Goal: Task Accomplishment & Management: Manage account settings

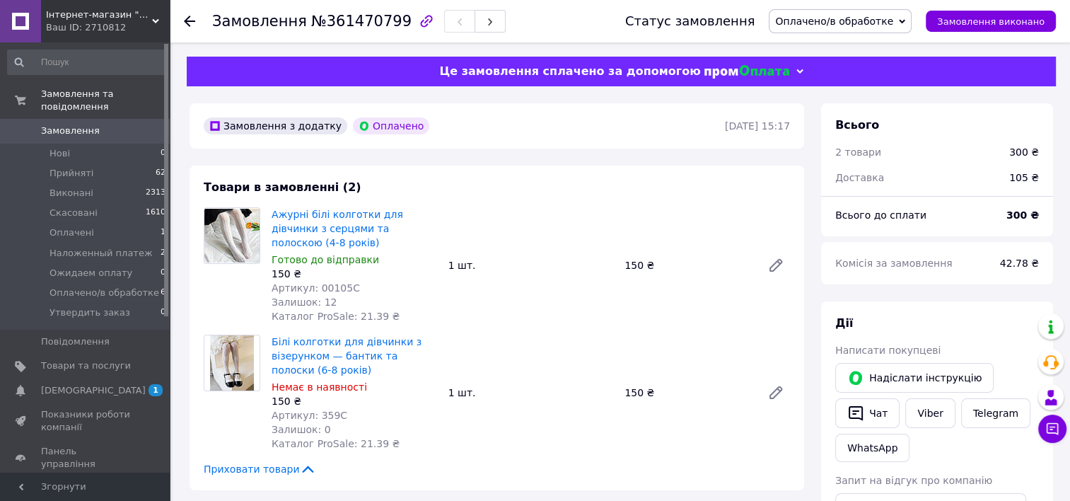
drag, startPoint x: 181, startPoint y: 14, endPoint x: 192, endPoint y: 21, distance: 13.0
click at [192, 21] on div "Замовлення №361470799 Статус замовлення Оплачено/в обработке Прийнято Виконано …" at bounding box center [620, 21] width 901 height 42
click at [192, 21] on use at bounding box center [189, 21] width 11 height 11
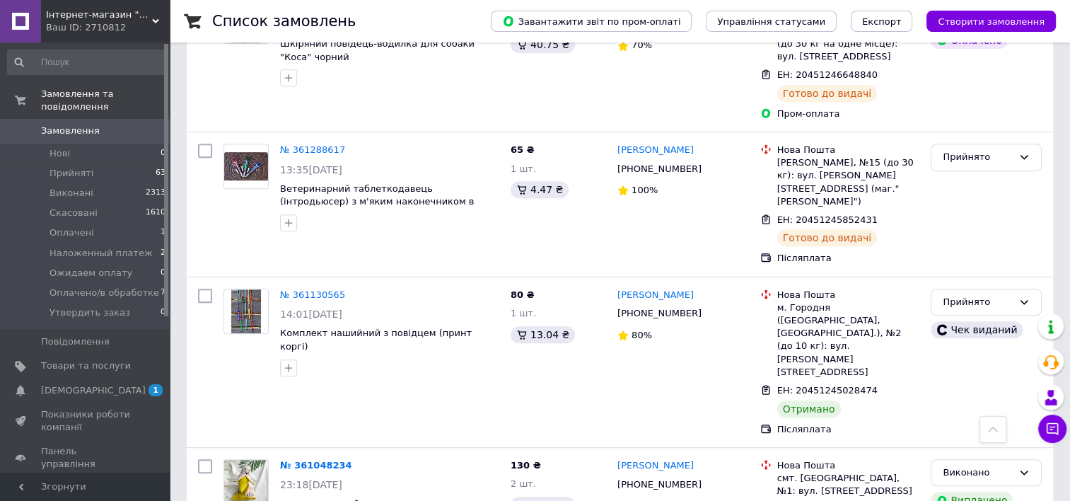
scroll to position [637, 0]
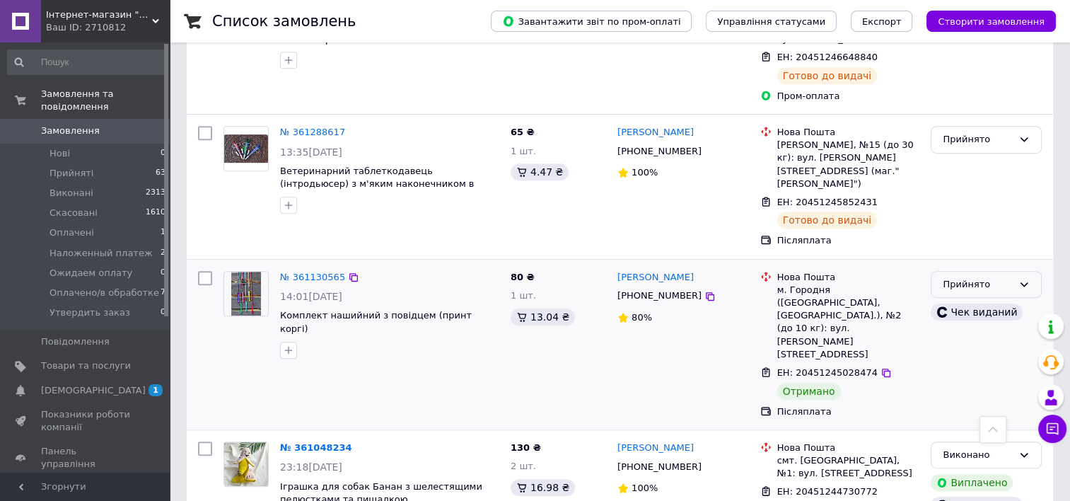
click at [1003, 277] on div "Прийнято" at bounding box center [978, 284] width 70 height 15
click at [981, 301] on li "Виконано" at bounding box center [987, 314] width 110 height 26
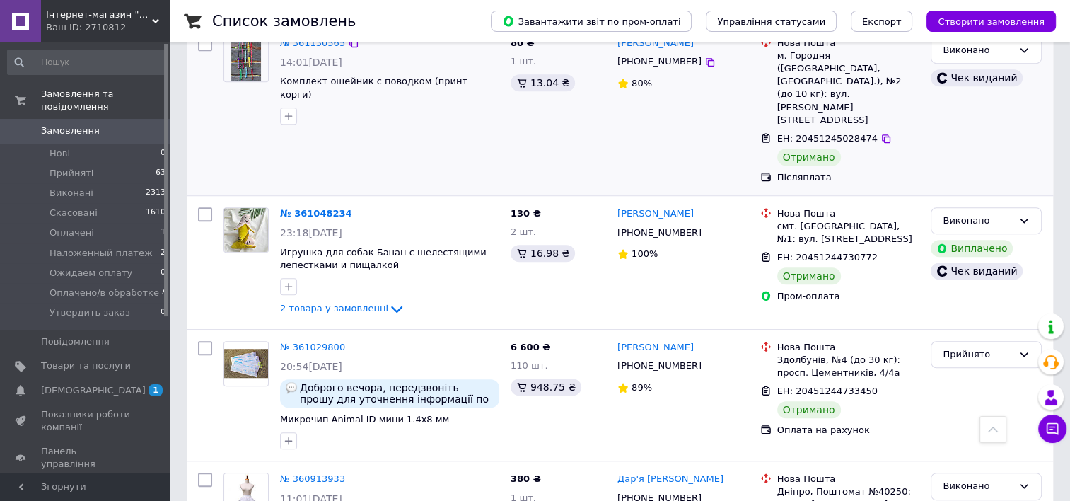
scroll to position [910, 0]
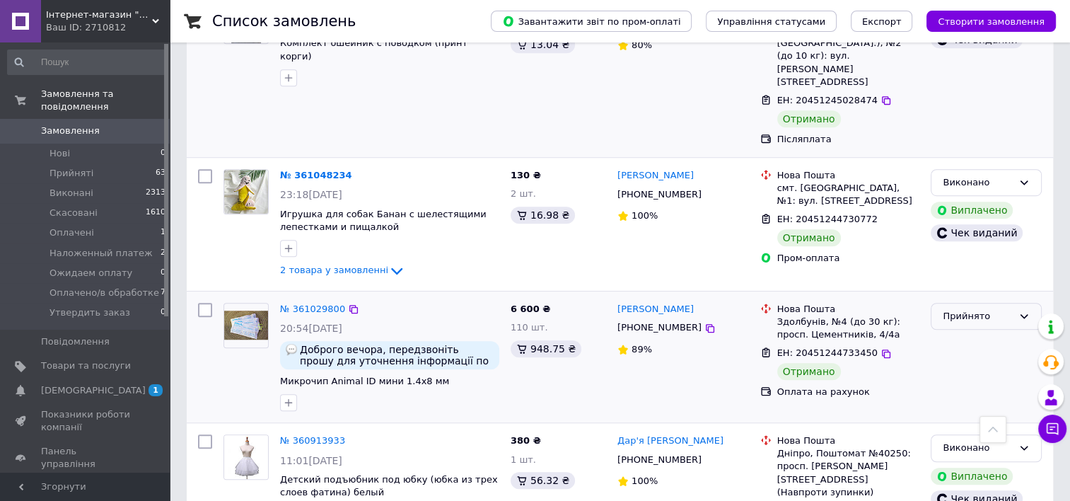
click at [1011, 303] on div "Прийнято" at bounding box center [986, 317] width 111 height 28
click at [969, 333] on li "Виконано" at bounding box center [987, 346] width 110 height 26
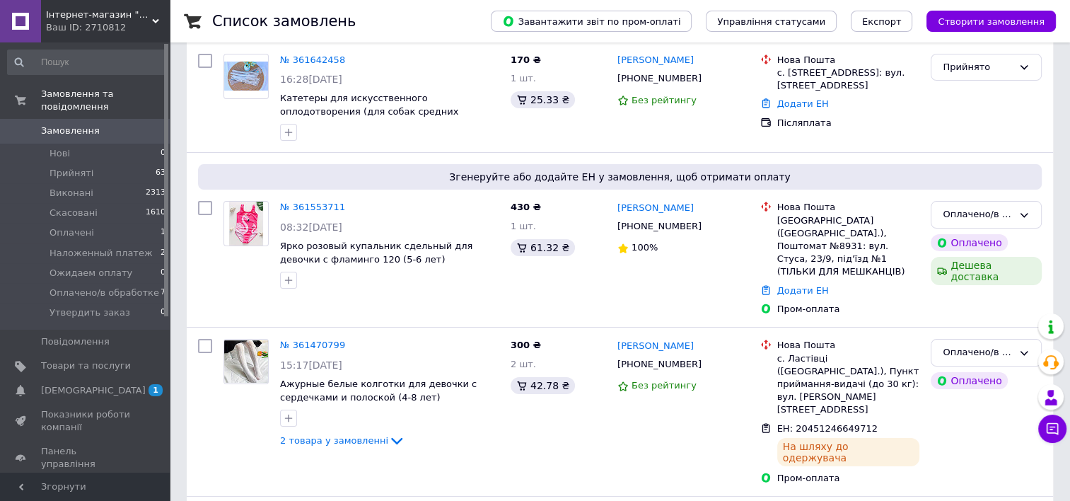
scroll to position [117, 0]
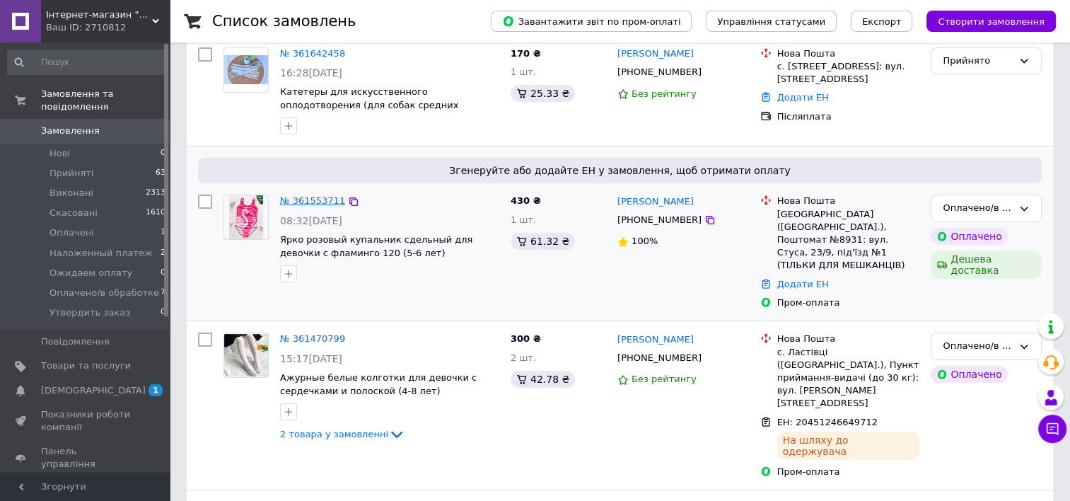
click at [303, 198] on link "№ 361553711" at bounding box center [312, 200] width 65 height 11
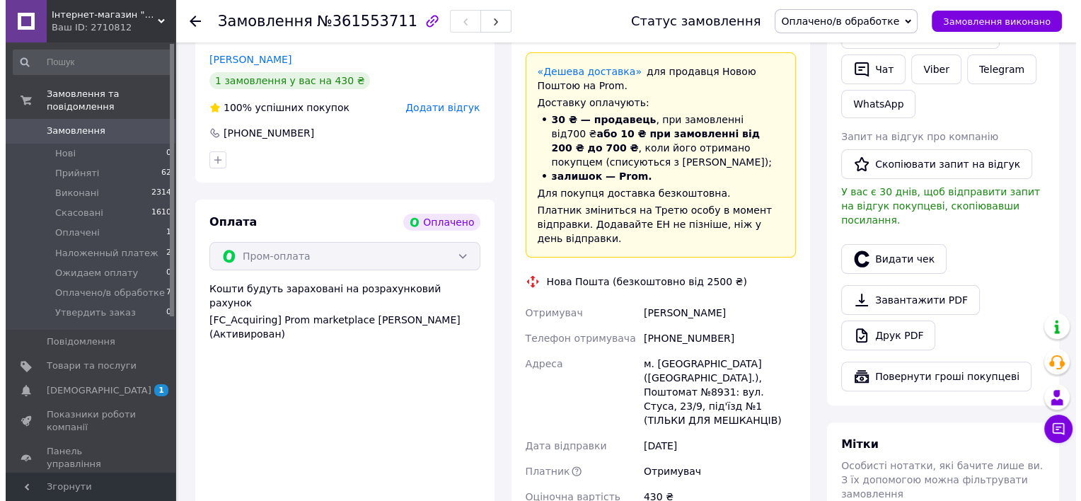
scroll to position [209, 0]
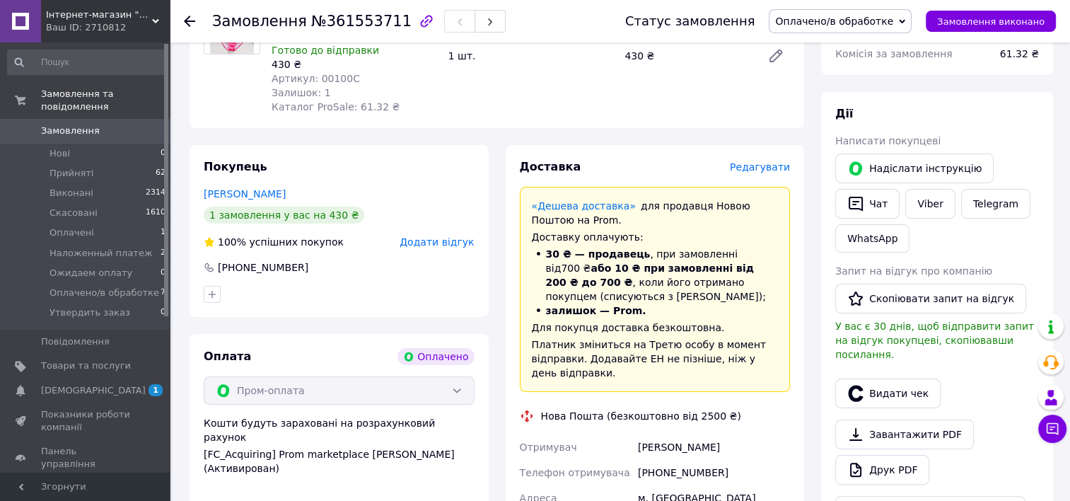
click at [781, 173] on span "Редагувати" at bounding box center [760, 166] width 60 height 11
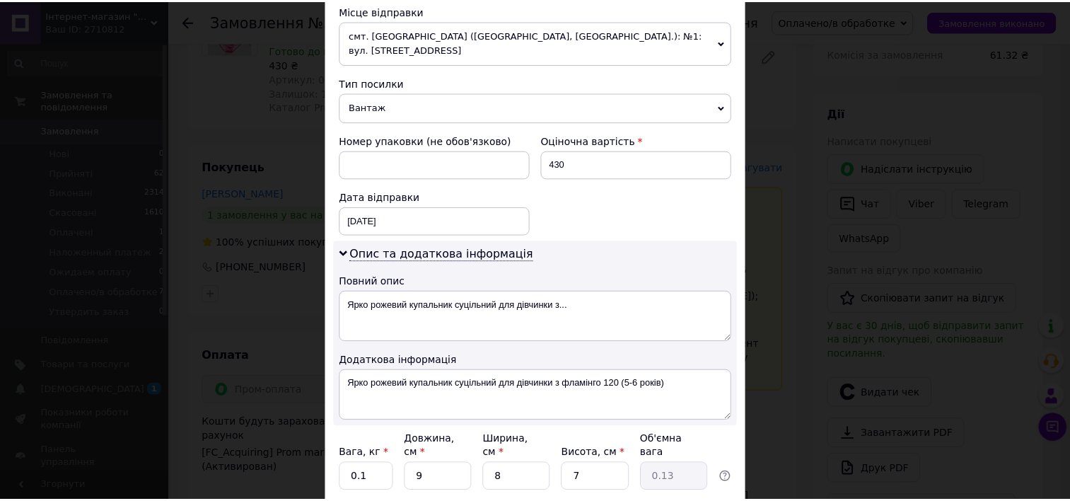
scroll to position [546, 0]
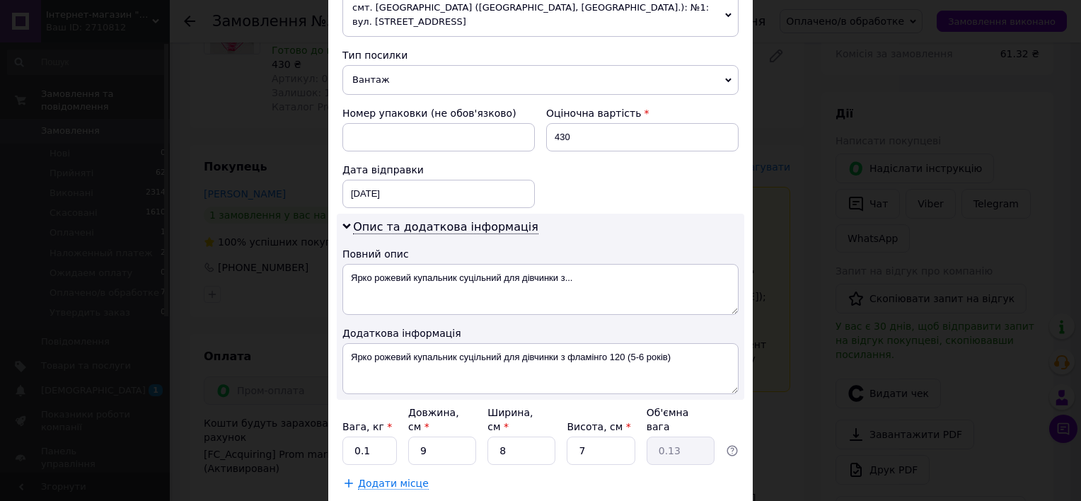
click at [754, 374] on div "× Редагування доставки Спосіб доставки Нова Пошта (безкоштовно від 2500 ₴) Плат…" at bounding box center [540, 250] width 1081 height 501
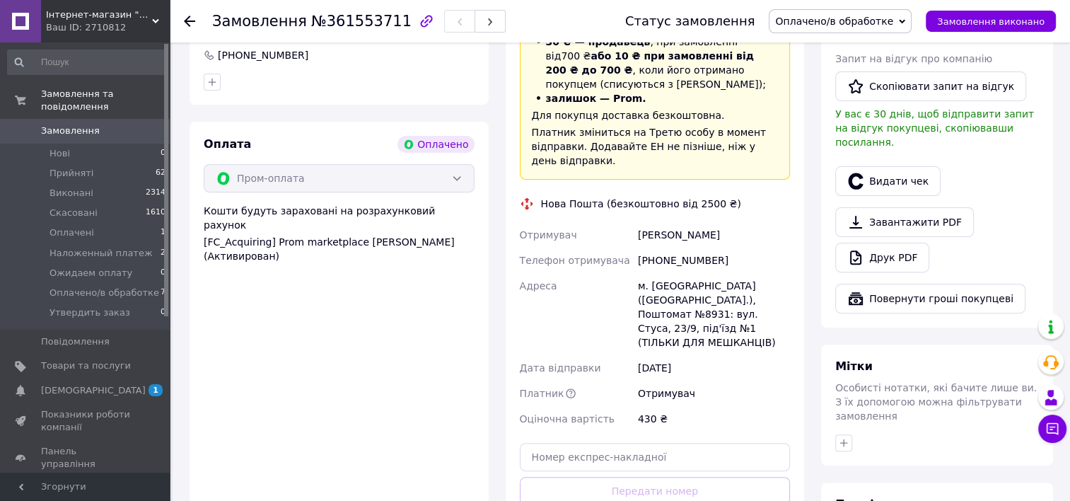
scroll to position [569, 0]
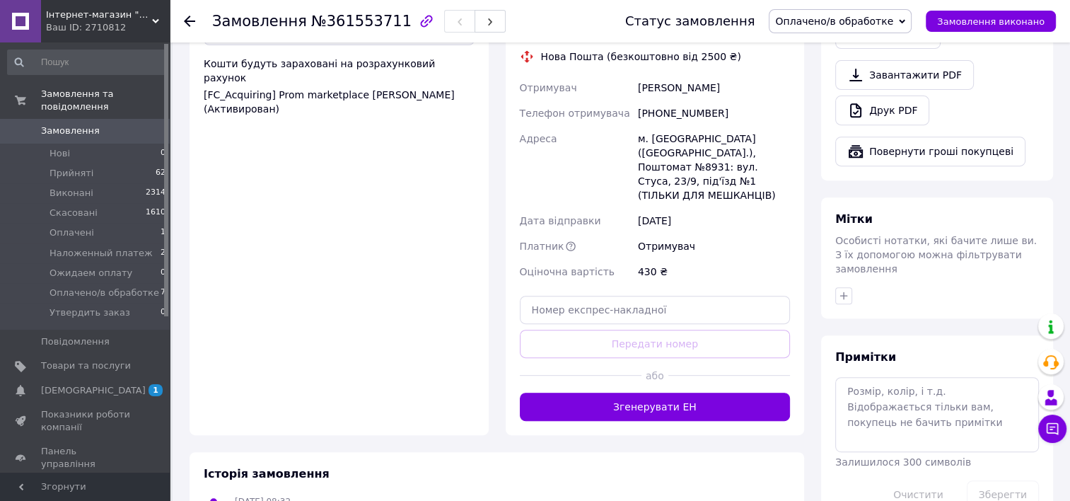
click at [604, 379] on div "Доставка Редагувати «Дешева доставка»   для продавця Новою Поштою на Prom. Дост…" at bounding box center [655, 111] width 299 height 650
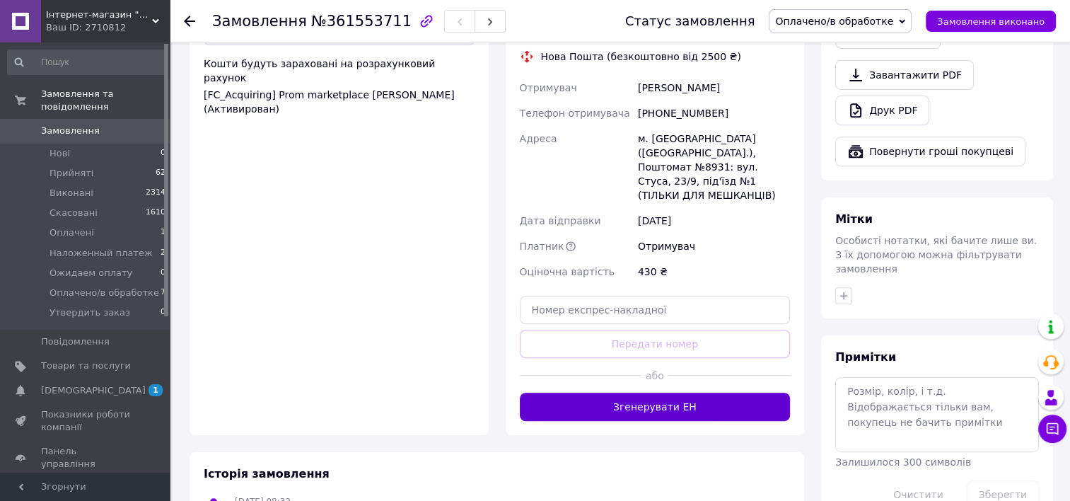
click at [603, 393] on button "Згенерувати ЕН" at bounding box center [655, 407] width 271 height 28
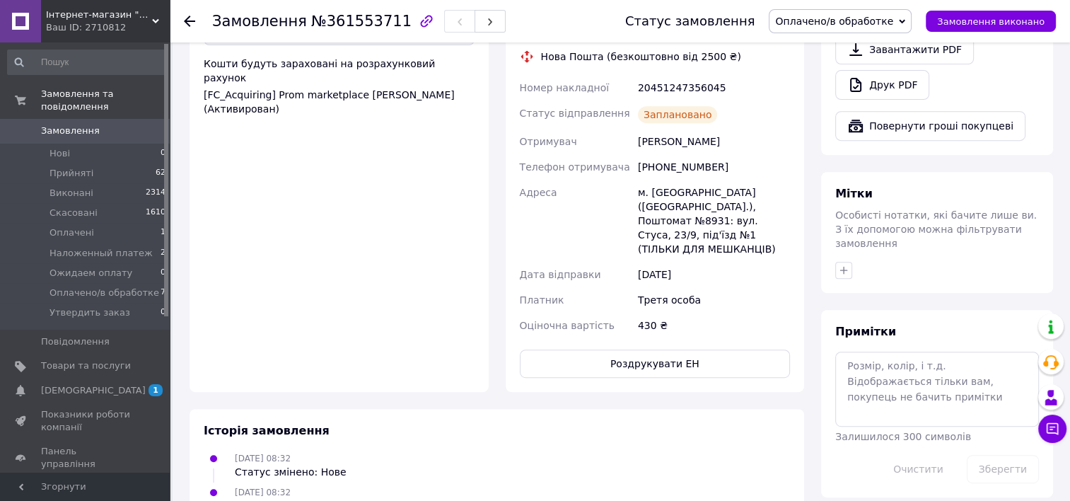
click at [190, 18] on icon at bounding box center [189, 21] width 11 height 11
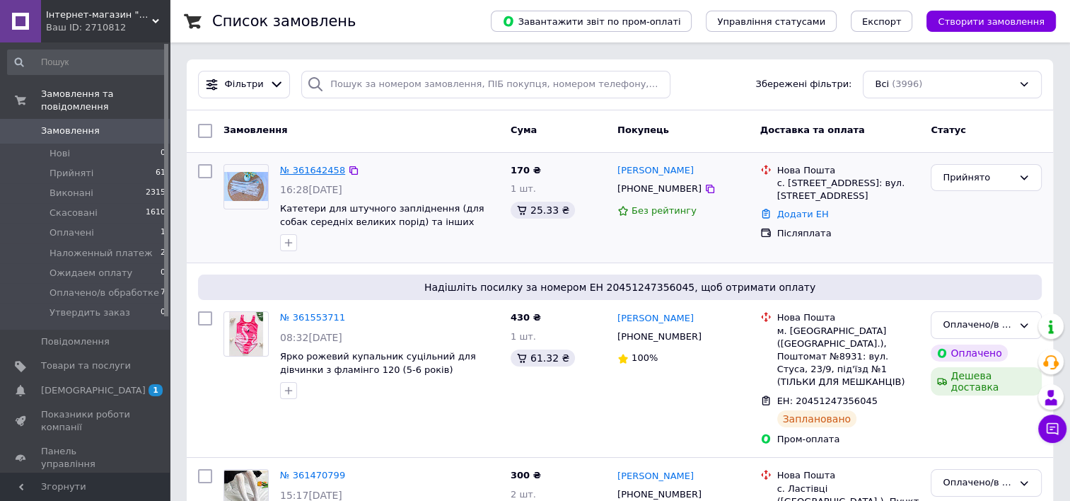
click at [292, 168] on link "№ 361642458" at bounding box center [312, 170] width 65 height 11
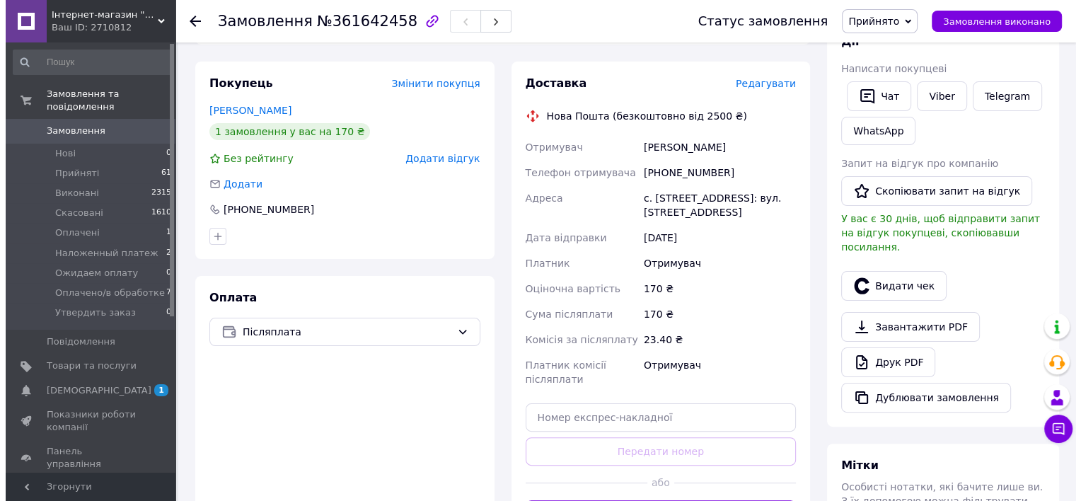
scroll to position [267, 0]
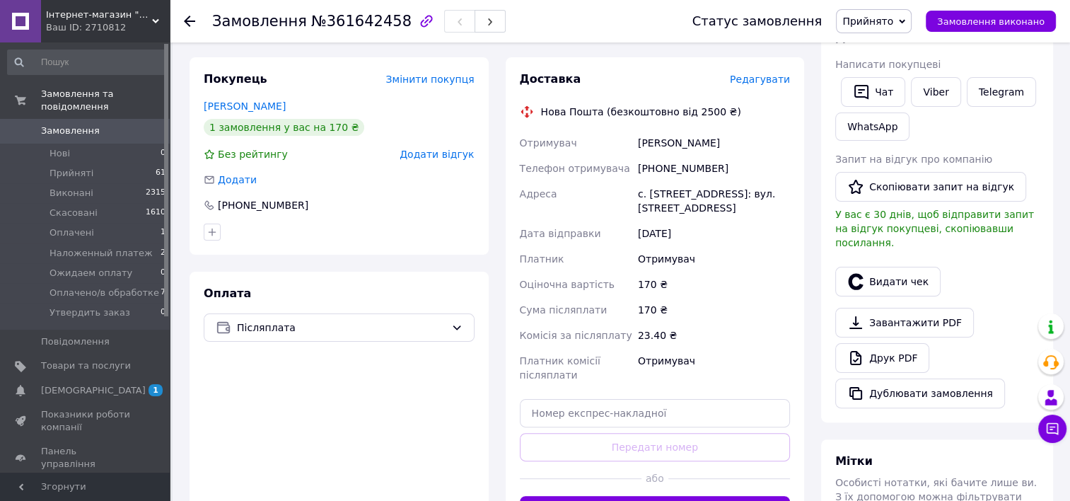
click at [785, 74] on span "Редагувати" at bounding box center [760, 79] width 60 height 11
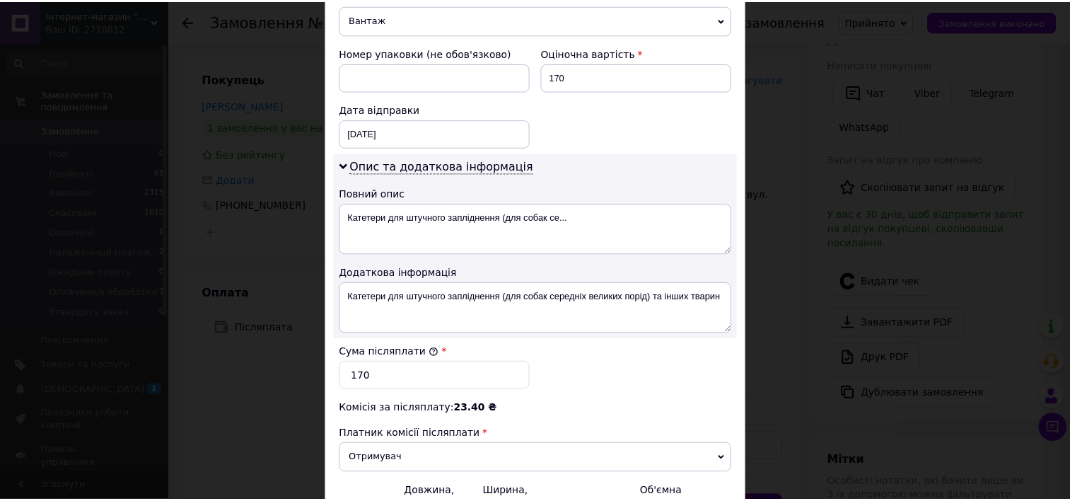
scroll to position [708, 0]
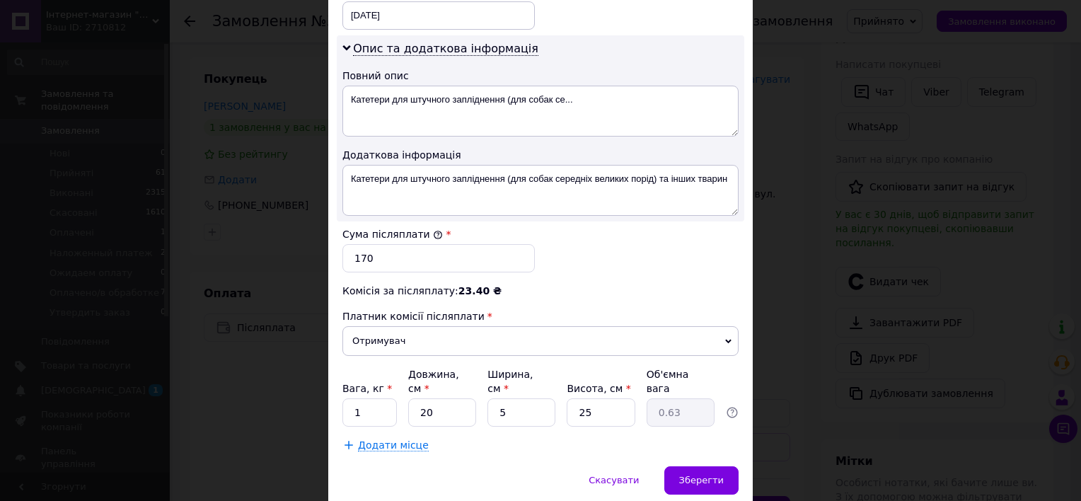
click at [824, 384] on div "× Редагування доставки Спосіб доставки Нова Пошта (безкоштовно від 2500 ₴) Плат…" at bounding box center [540, 250] width 1081 height 501
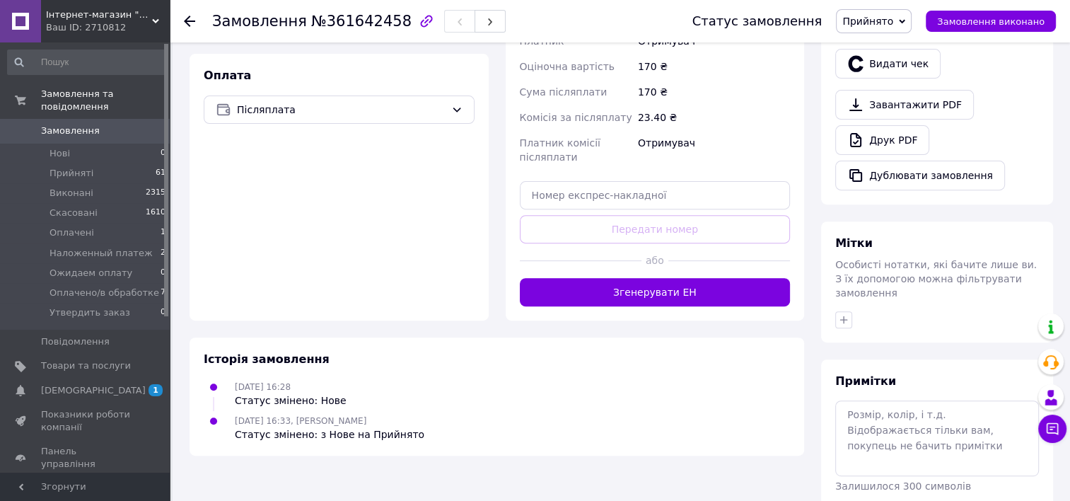
scroll to position [512, 0]
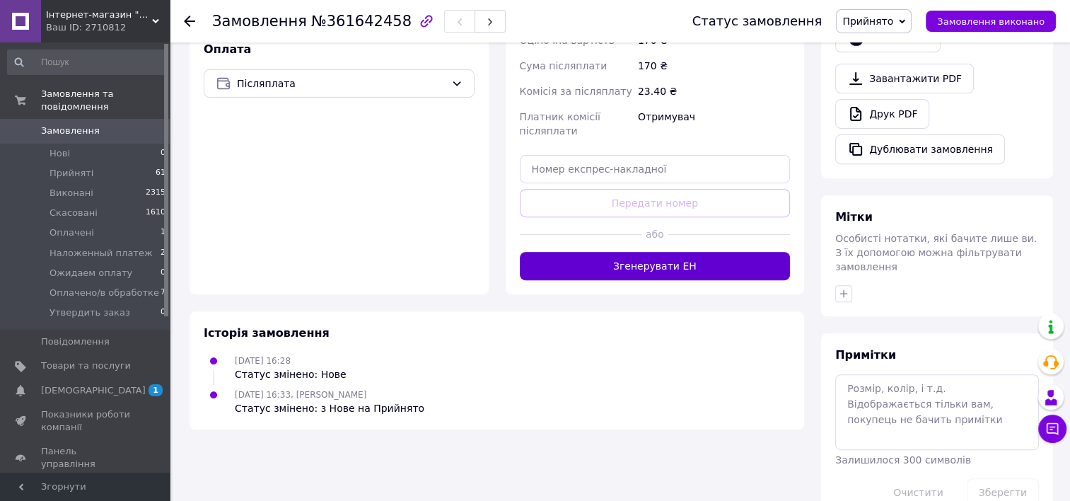
click at [702, 255] on button "Згенерувати ЕН" at bounding box center [655, 266] width 271 height 28
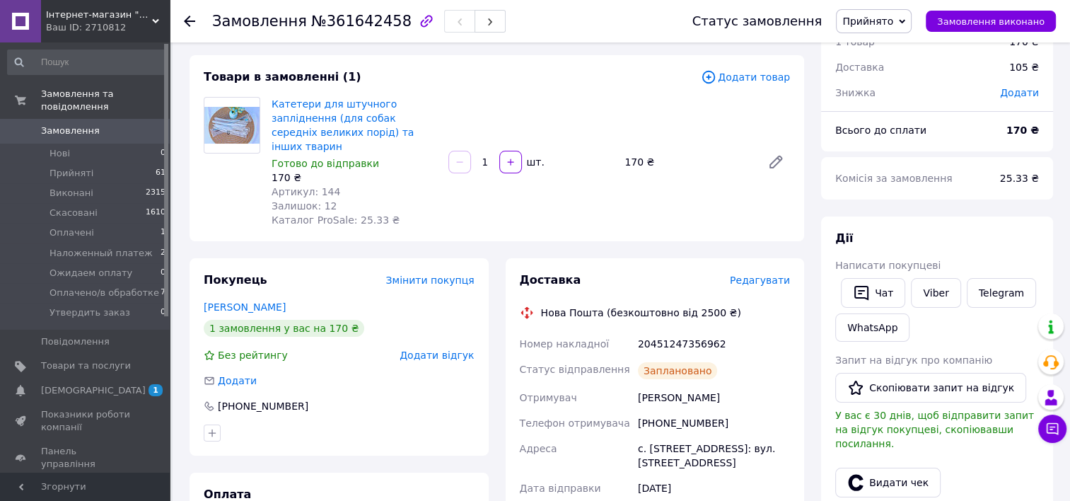
scroll to position [0, 0]
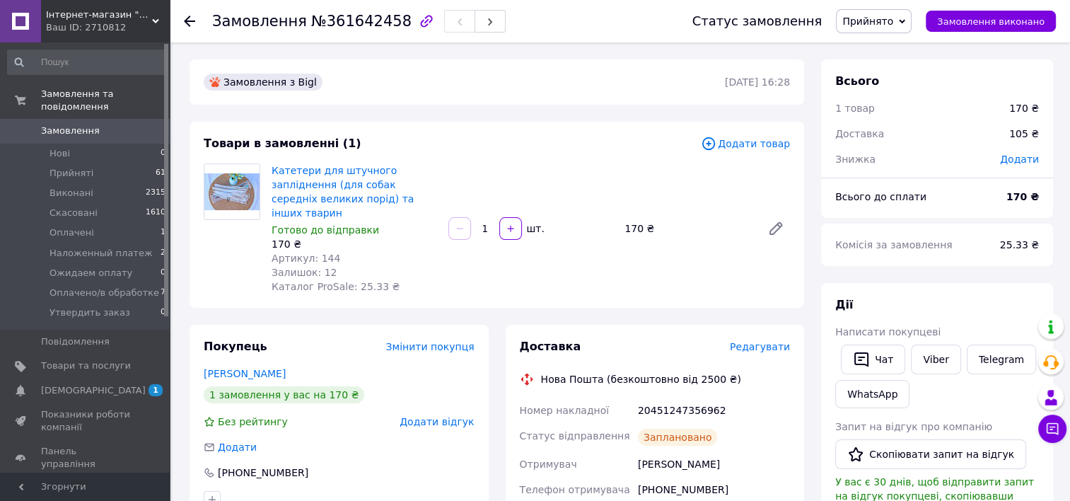
click at [90, 94] on span "Замовлення та повідомлення" at bounding box center [105, 100] width 129 height 25
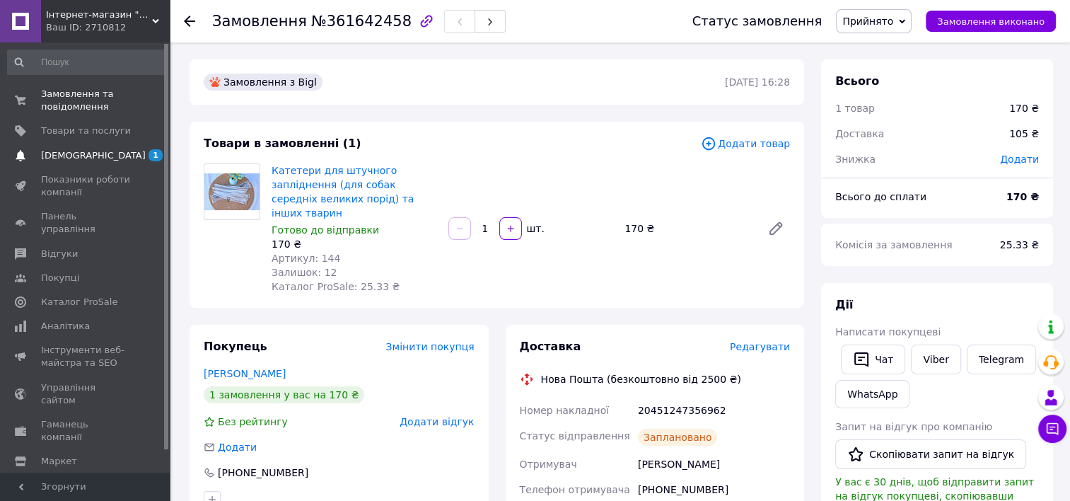
click at [72, 156] on span "[DEMOGRAPHIC_DATA]" at bounding box center [93, 155] width 105 height 13
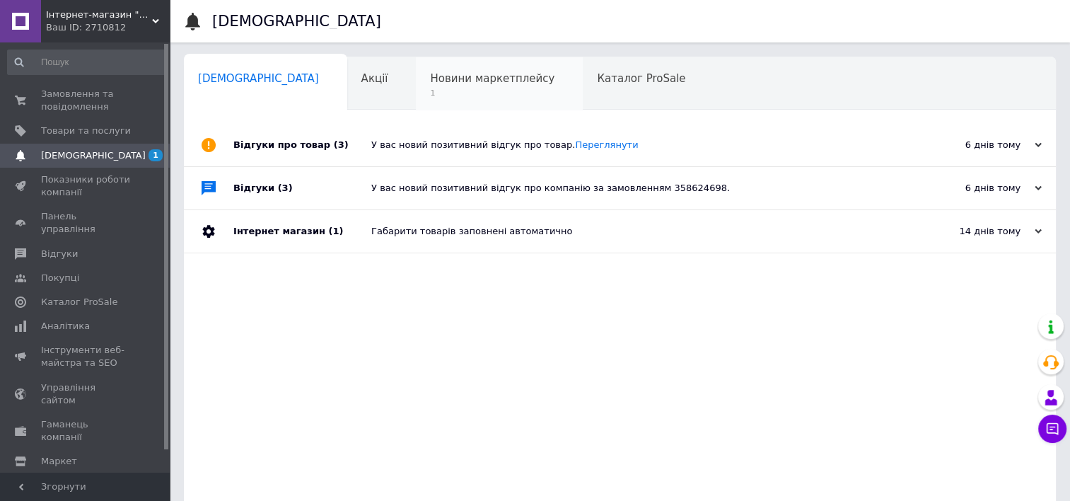
click at [451, 84] on span "Новини маркетплейсу" at bounding box center [492, 78] width 125 height 13
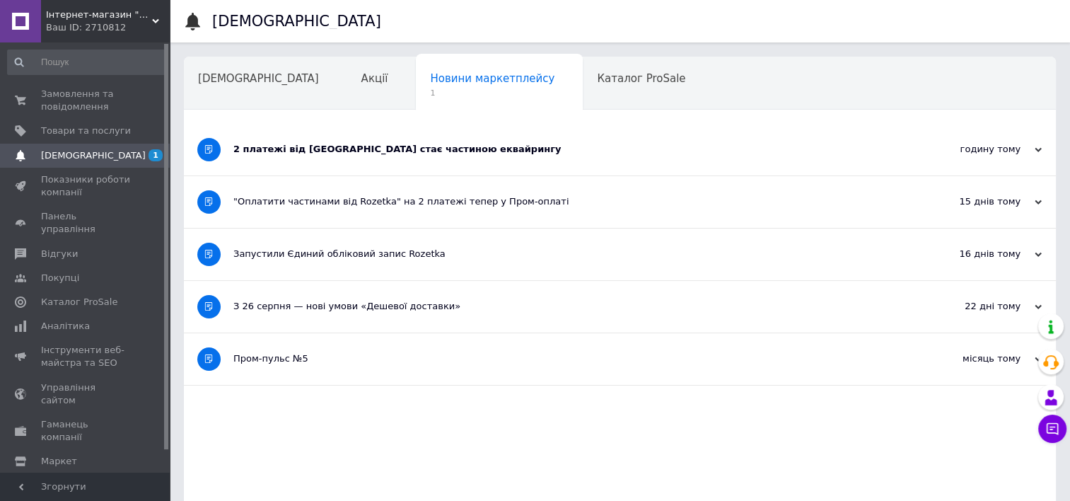
click at [478, 153] on div "2 платежі від Rozetka стає частиною еквайрингу" at bounding box center [566, 149] width 667 height 13
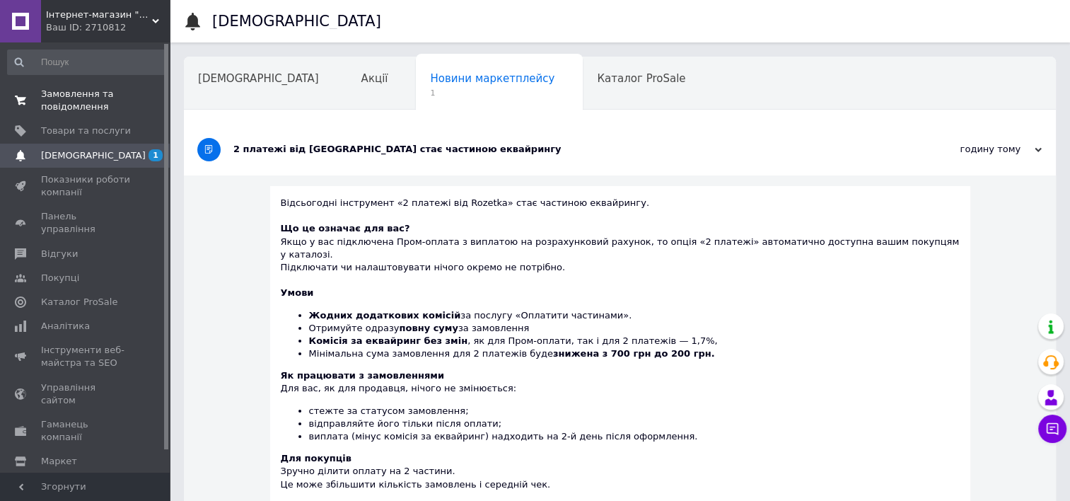
click at [105, 86] on link "Замовлення та повідомлення 0 0" at bounding box center [87, 100] width 174 height 37
